Goal: Task Accomplishment & Management: Manage account settings

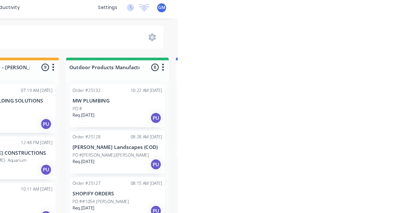
click at [353, 99] on div "PO #" at bounding box center [355, 100] width 81 height 6
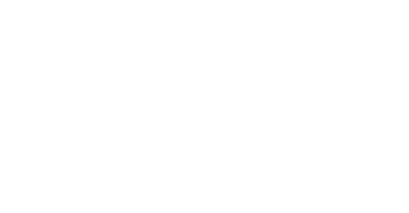
click at [355, 137] on button "Add labels" at bounding box center [340, 135] width 29 height 9
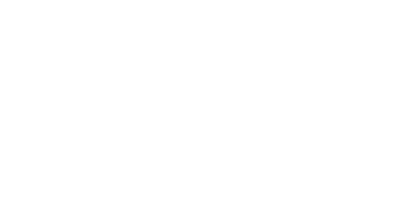
type input "Fab"
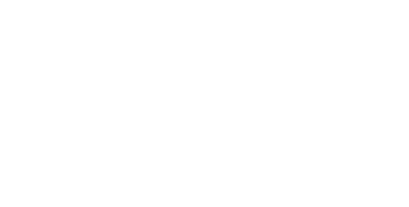
click at [296, 93] on div "Assigned to Add team member" at bounding box center [264, 73] width 64 height 44
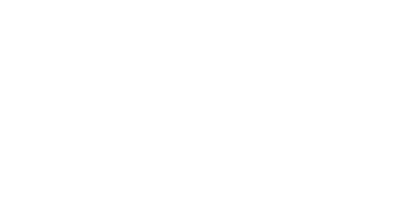
click at [305, 35] on button "Close" at bounding box center [293, 35] width 23 height 10
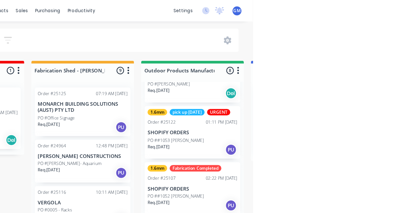
scroll to position [159, 0]
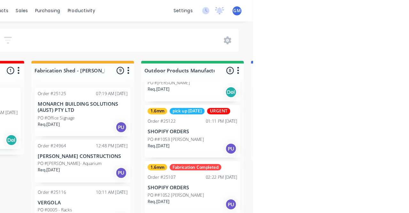
click at [364, 115] on p "SHOPIFY ORDERS" at bounding box center [355, 117] width 81 height 5
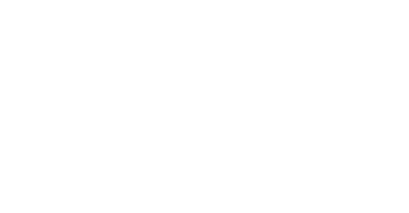
click at [361, 167] on div "pick up [DATE]" at bounding box center [345, 165] width 31 height 6
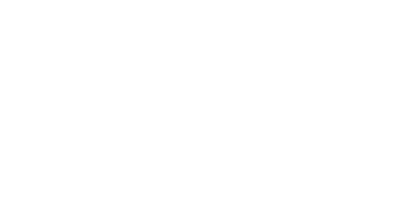
type input "Fab"
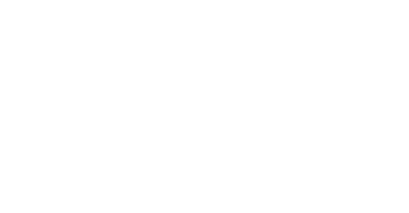
click at [296, 91] on div "Assigned to Add team member" at bounding box center [264, 84] width 64 height 67
click at [305, 32] on button "Close" at bounding box center [293, 35] width 23 height 10
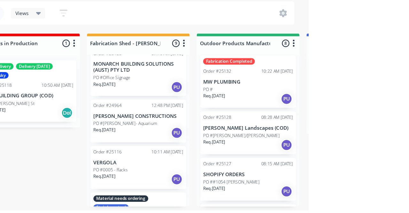
scroll to position [0, 0]
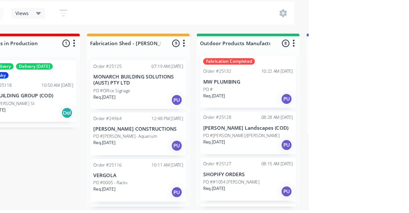
click at [141, 84] on div "AM Delivery" at bounding box center [131, 84] width 27 height 6
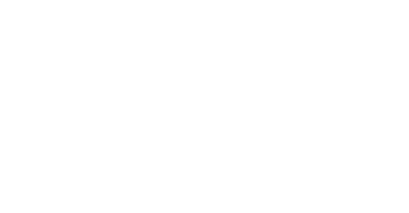
click at [305, 40] on button "Close" at bounding box center [293, 35] width 23 height 10
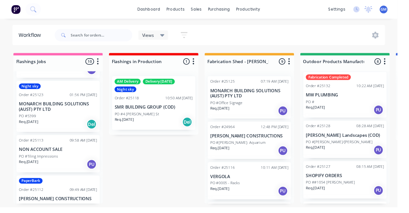
scroll to position [191, 0]
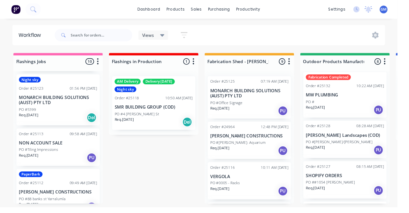
click at [70, 146] on p "NON ACCOUNT SALE" at bounding box center [59, 146] width 81 height 5
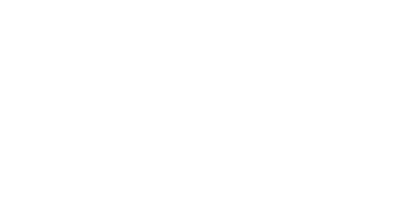
click at [355, 138] on button "Add labels" at bounding box center [340, 135] width 29 height 9
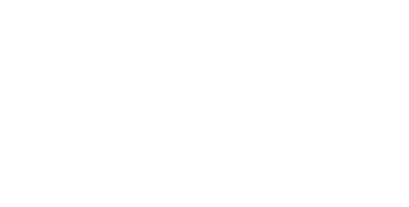
type input "Fla"
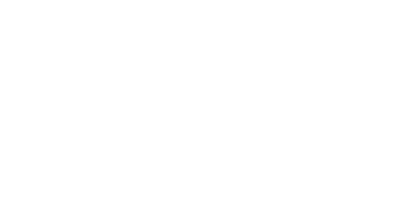
click at [376, 70] on div "Invoiced No Status Flashings Jobs" at bounding box center [336, 73] width 80 height 44
click at [305, 35] on button "Close" at bounding box center [293, 35] width 23 height 10
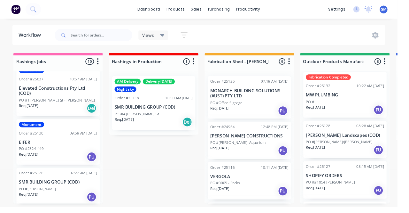
scroll to position [0, 0]
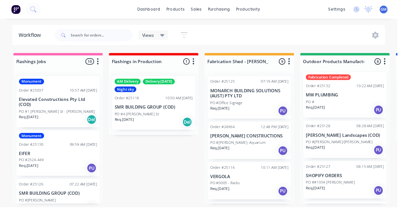
click at [157, 109] on p "SMR BUILDING GROUP (COD)" at bounding box center [158, 109] width 81 height 5
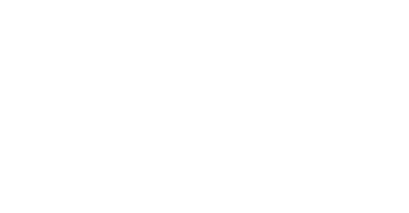
click at [362, 163] on div "Delivery [DATE]" at bounding box center [346, 165] width 33 height 6
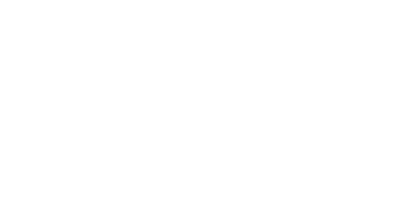
type input "F"
type input "Fla"
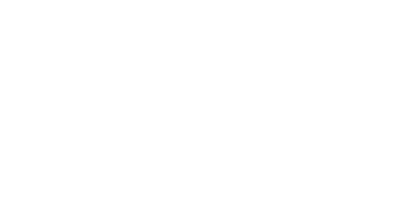
click at [296, 103] on div "Assigned to Add team member" at bounding box center [264, 84] width 64 height 67
click at [366, 111] on span "Flashings in Pr..." at bounding box center [347, 113] width 38 height 8
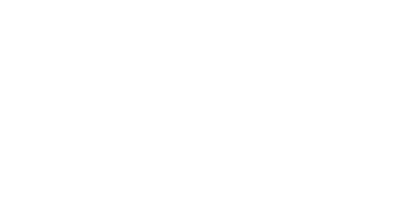
click at [296, 103] on div "Assigned to Add team member" at bounding box center [264, 84] width 64 height 67
click at [305, 36] on button "Close" at bounding box center [293, 35] width 23 height 10
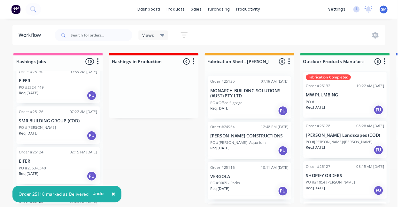
scroll to position [72, 0]
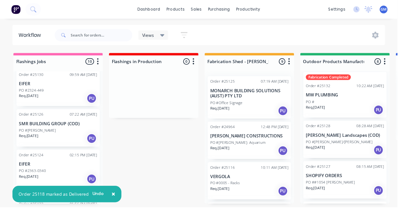
click at [72, 130] on div "Order #25126 07:22 AM [DATE] SMR BUILDING GROUP (COD) PO #[PERSON_NAME] Req. [D…" at bounding box center [60, 131] width 86 height 38
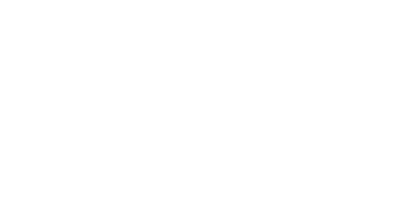
click at [355, 160] on button "Add labels" at bounding box center [340, 158] width 29 height 9
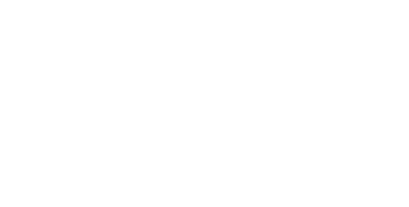
type input "Fla"
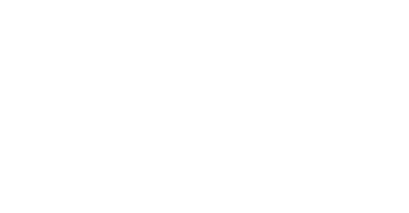
click at [296, 87] on div "Assigned to Add team member" at bounding box center [264, 84] width 64 height 67
click at [366, 109] on span "Flashings Jobs" at bounding box center [347, 113] width 38 height 8
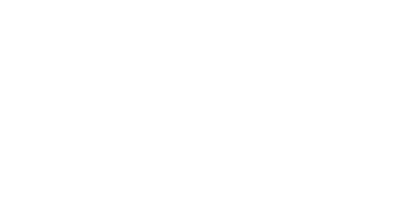
click at [305, 37] on button "Close" at bounding box center [293, 35] width 23 height 10
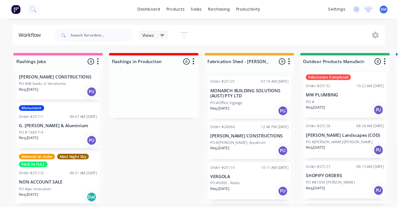
scroll to position [266, 0]
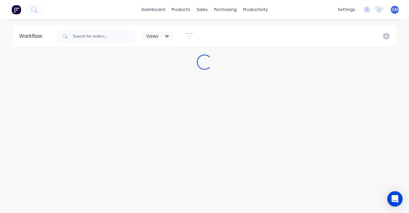
click at [407, 82] on div "Workflow Views Save new view None (Default) edit Show/Hide statuses Hide line i…" at bounding box center [204, 113] width 409 height 174
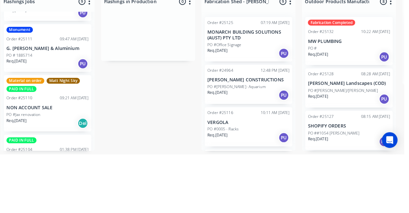
scroll to position [297, 0]
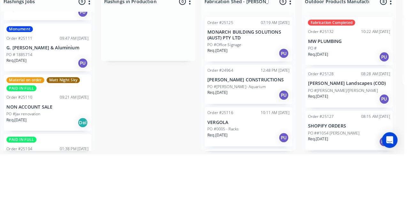
click at [61, 106] on p "G. [PERSON_NAME] & Aluminium" at bounding box center [59, 108] width 81 height 5
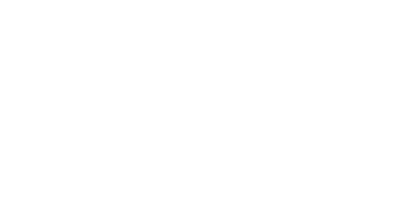
click at [355, 136] on div "Monument" at bounding box center [343, 134] width 26 height 6
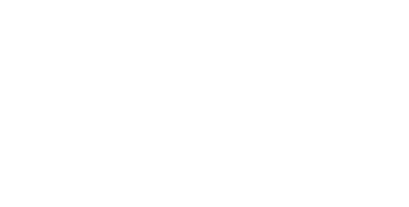
type input "Fla"
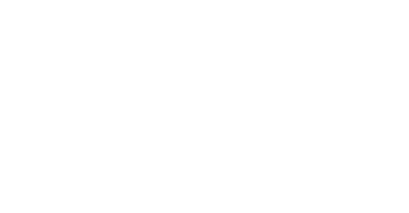
click at [296, 76] on div "Assigned to Add team member" at bounding box center [264, 73] width 64 height 44
click at [305, 38] on button "Close" at bounding box center [293, 35] width 23 height 10
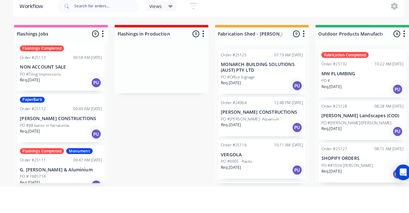
scroll to position [208, 0]
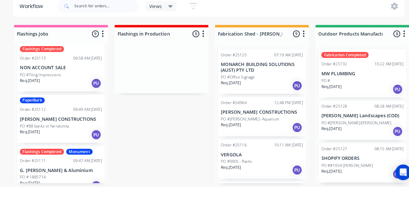
click at [74, 146] on p "[PERSON_NAME] CONSTRUCTIONS" at bounding box center [59, 146] width 81 height 5
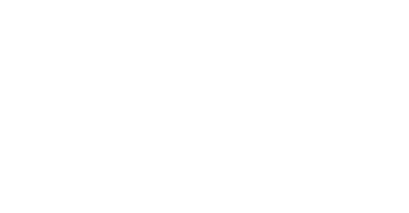
click at [354, 132] on div "PaperBark" at bounding box center [342, 134] width 24 height 6
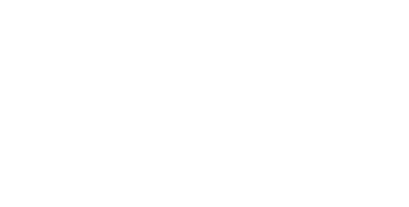
type input "Fla"
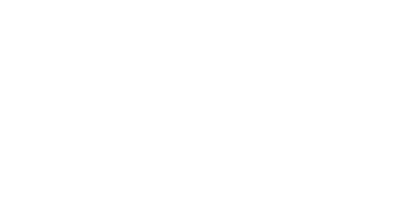
click at [296, 76] on div "Created by Dallas Created 02/10/25 Required 02/10/25 Assigned to Add team member" at bounding box center [200, 73] width 192 height 44
click at [305, 36] on button "Close" at bounding box center [293, 35] width 23 height 10
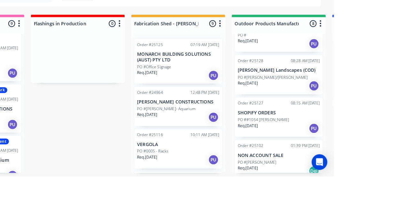
scroll to position [0, 0]
